Goal: Task Accomplishment & Management: Manage account settings

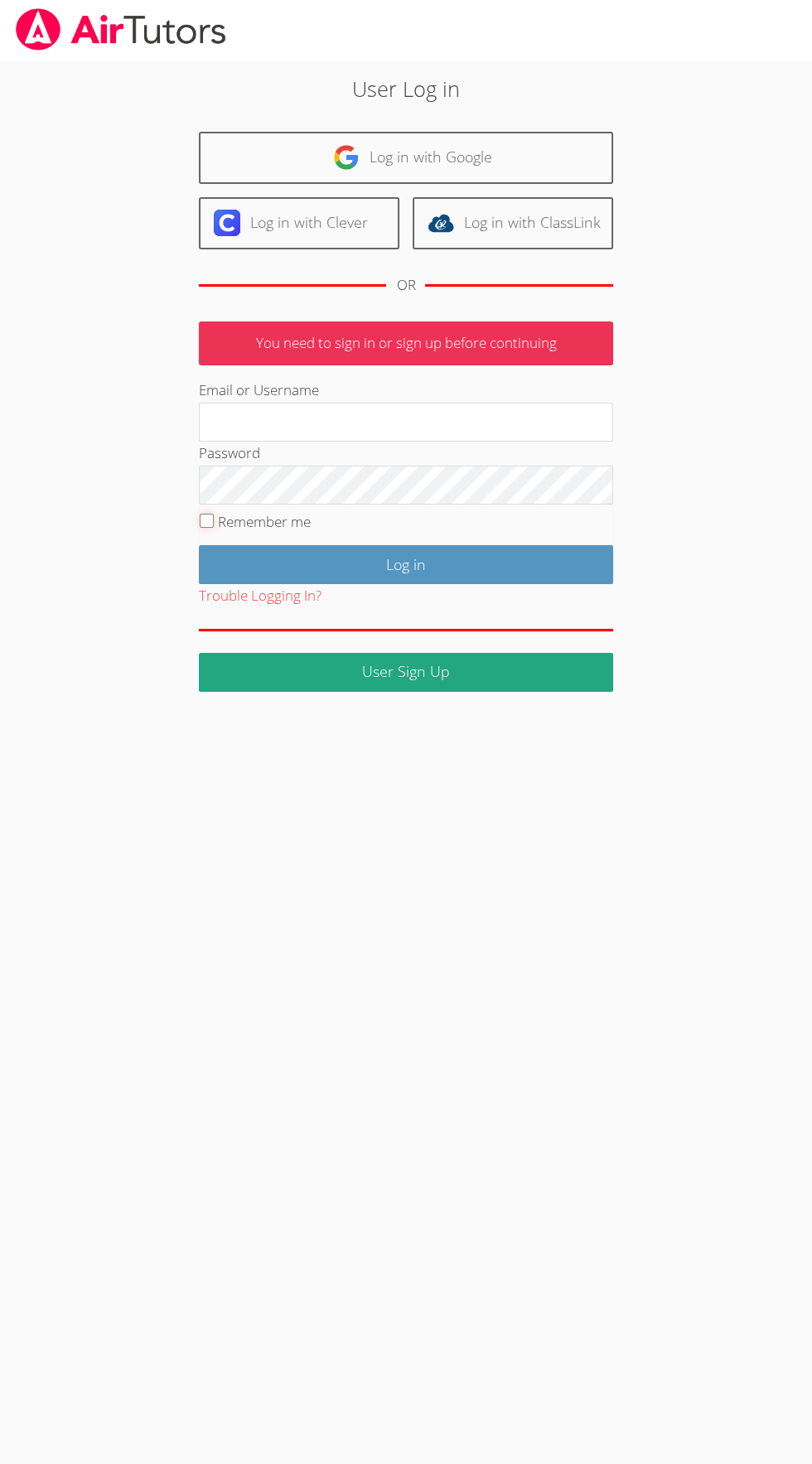
click at [205, 516] on input "Remember me" at bounding box center [207, 521] width 14 height 14
checkbox input "true"
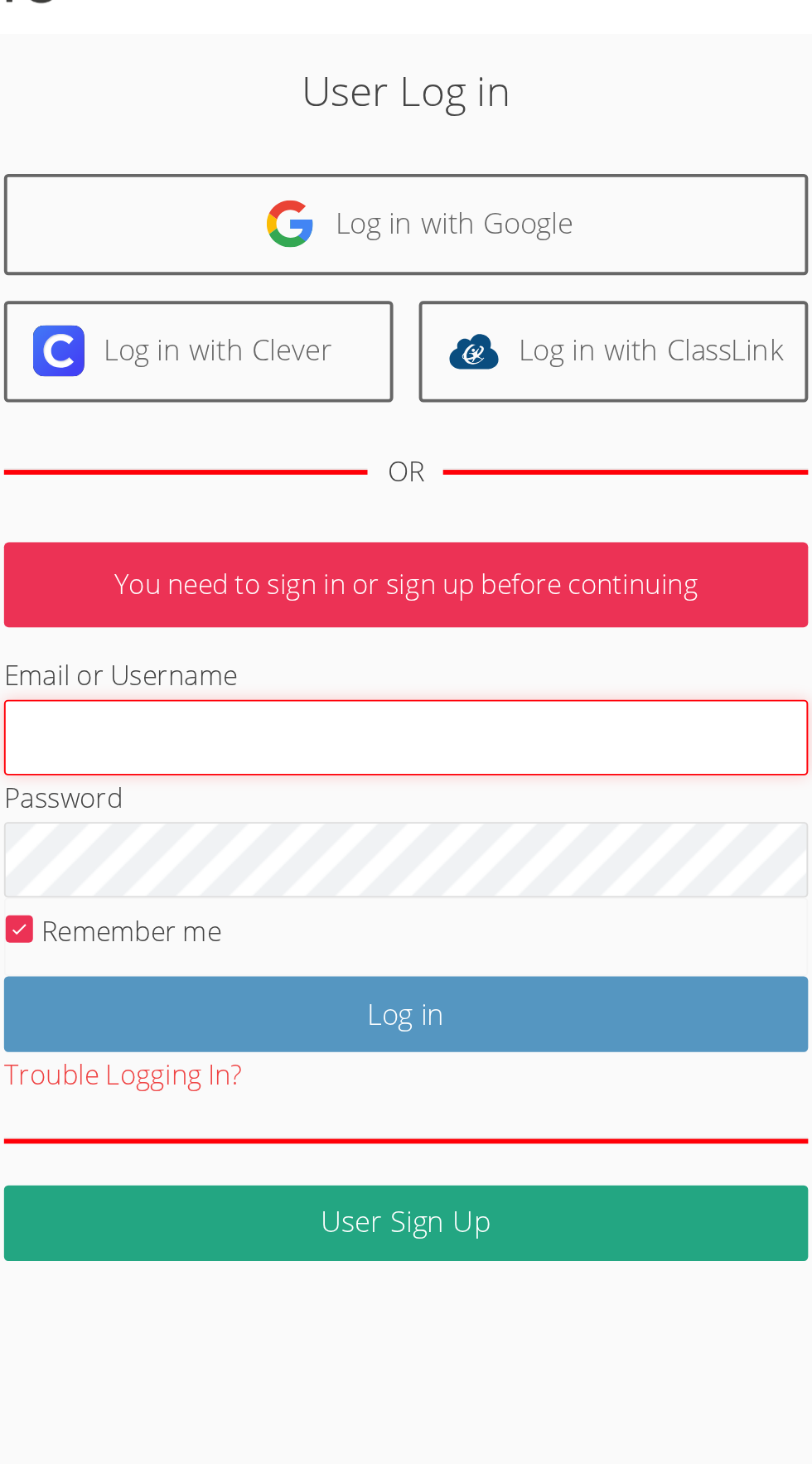
click at [255, 416] on input "Email or Username" at bounding box center [406, 423] width 414 height 40
type input "[EMAIL_ADDRESS][PERSON_NAME][PERSON_NAME][DOMAIN_NAME]"
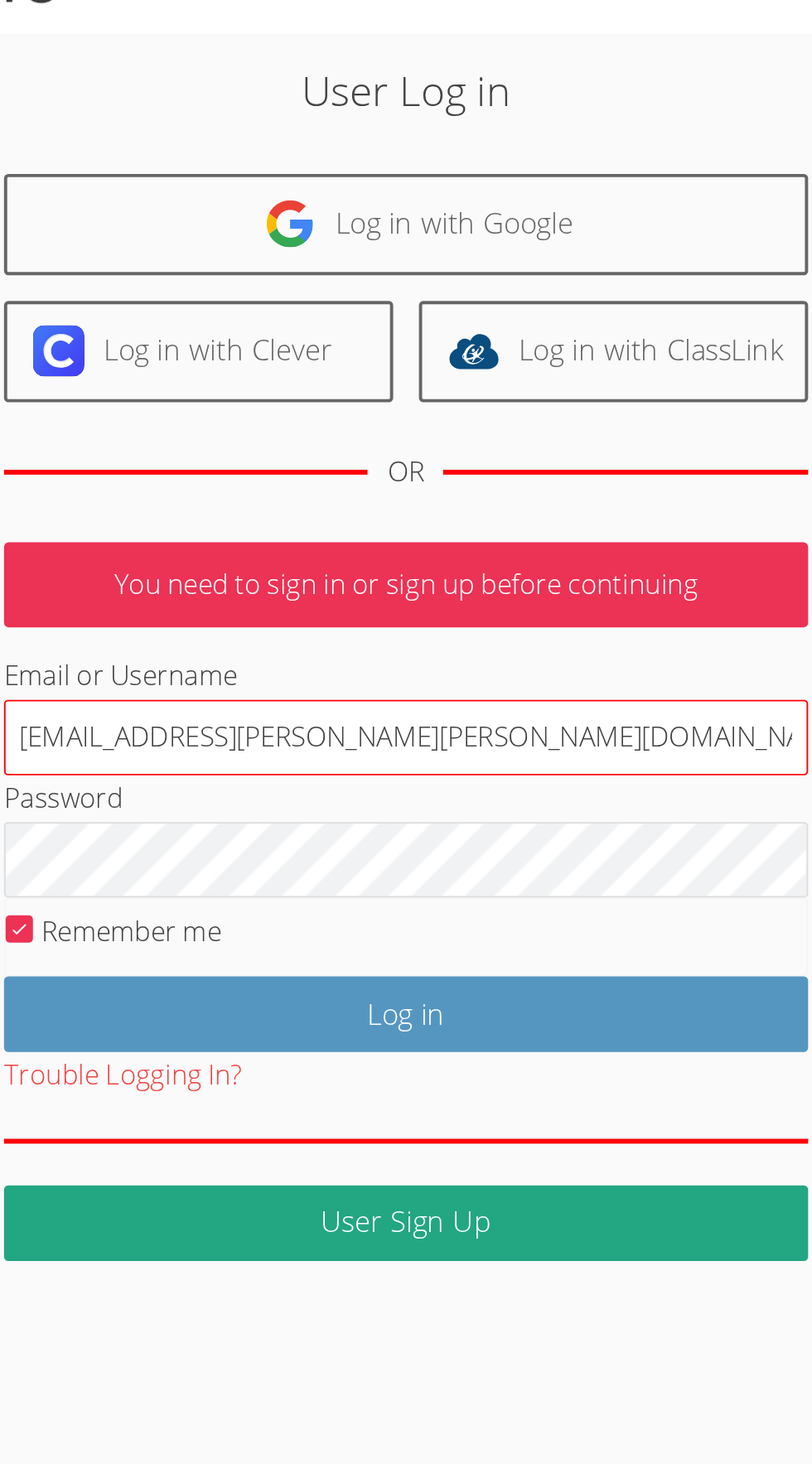
click at [199, 545] on input "Log in" at bounding box center [406, 564] width 414 height 39
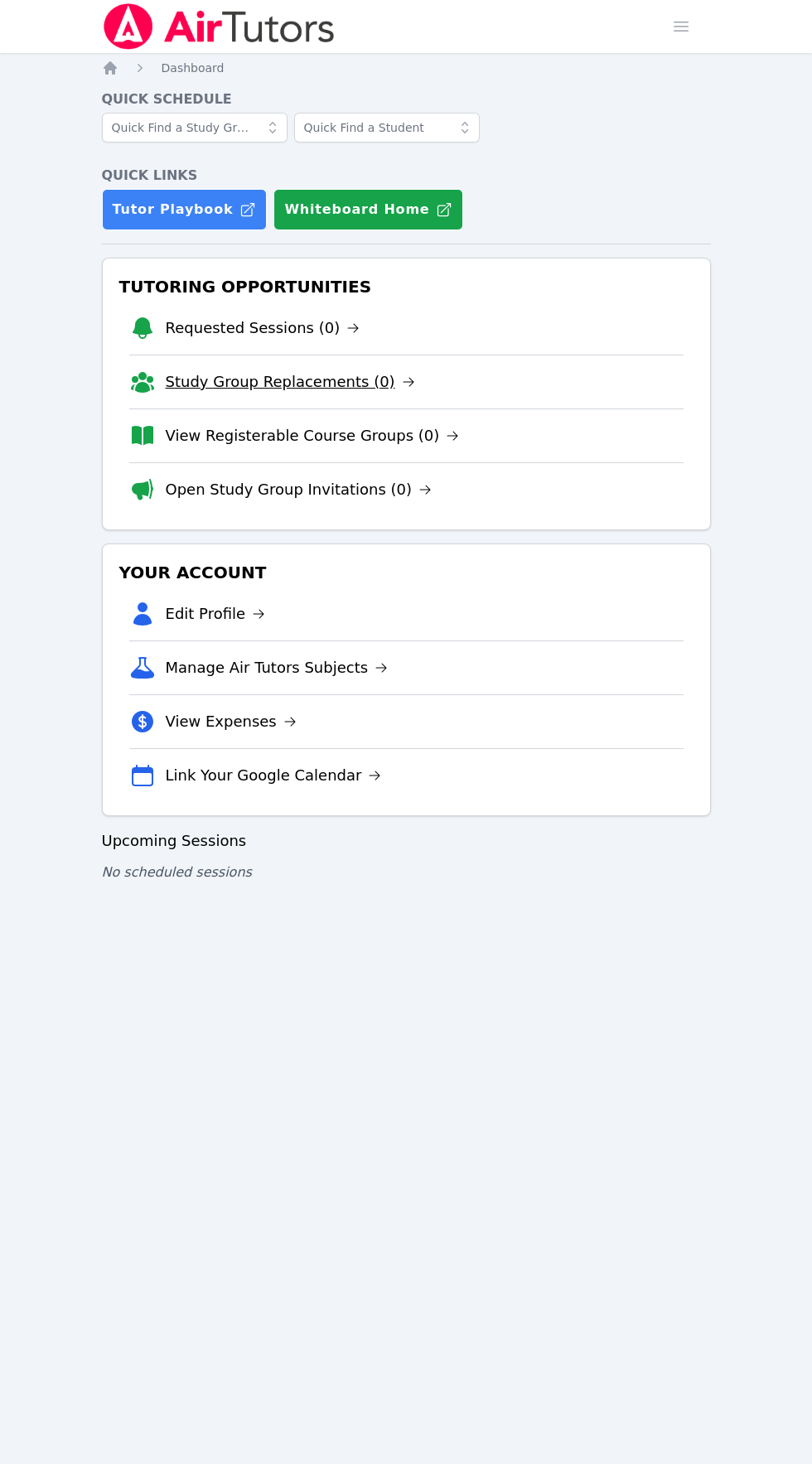
click at [206, 381] on link "Study Group Replacements (0)" at bounding box center [291, 382] width 250 height 23
